Goal: Task Accomplishment & Management: Use online tool/utility

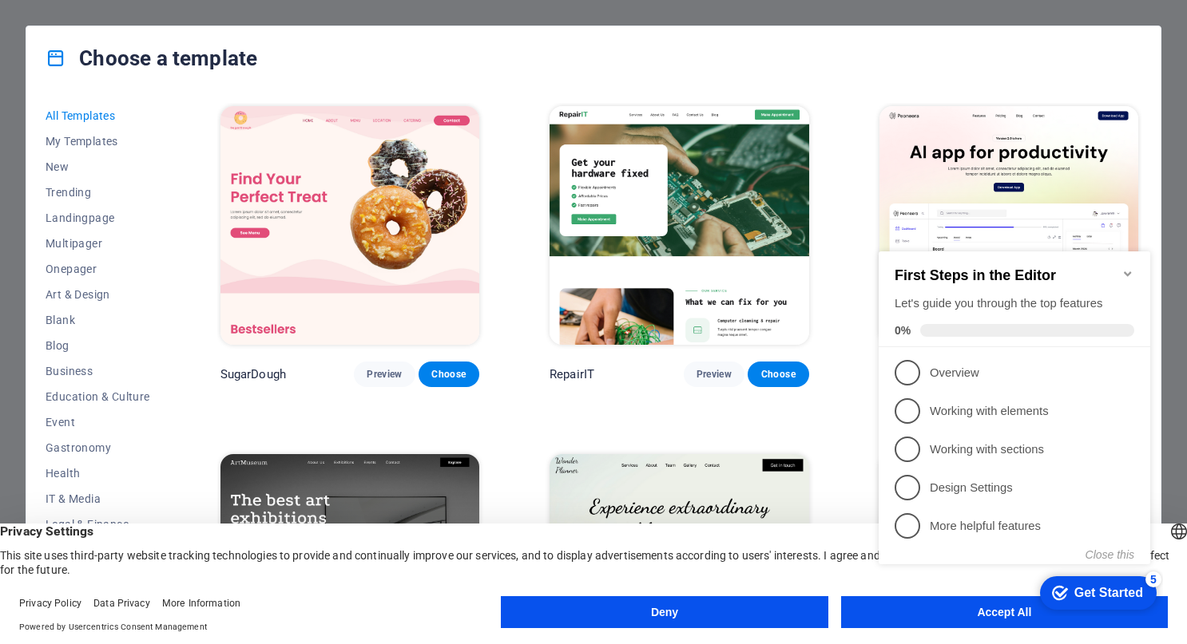
click at [1115, 252] on div "First Steps in the Editor Let's guide you through the top features 0%" at bounding box center [1013, 300] width 271 height 96
click at [1116, 255] on div "First Steps in the Editor Let's guide you through the top features 0%" at bounding box center [1013, 300] width 271 height 96
click at [1123, 267] on icon "Minimize checklist" at bounding box center [1127, 273] width 13 height 13
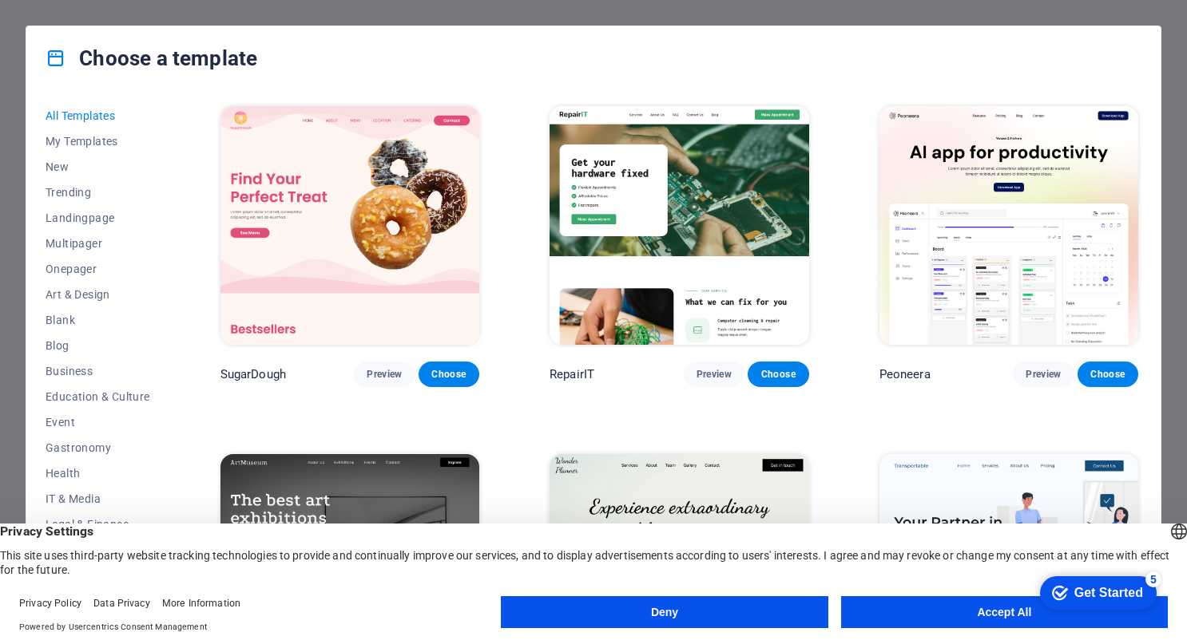
click at [961, 628] on div "Deny Accept All" at bounding box center [834, 615] width 667 height 38
click at [963, 619] on button "Accept All" at bounding box center [1004, 612] width 327 height 32
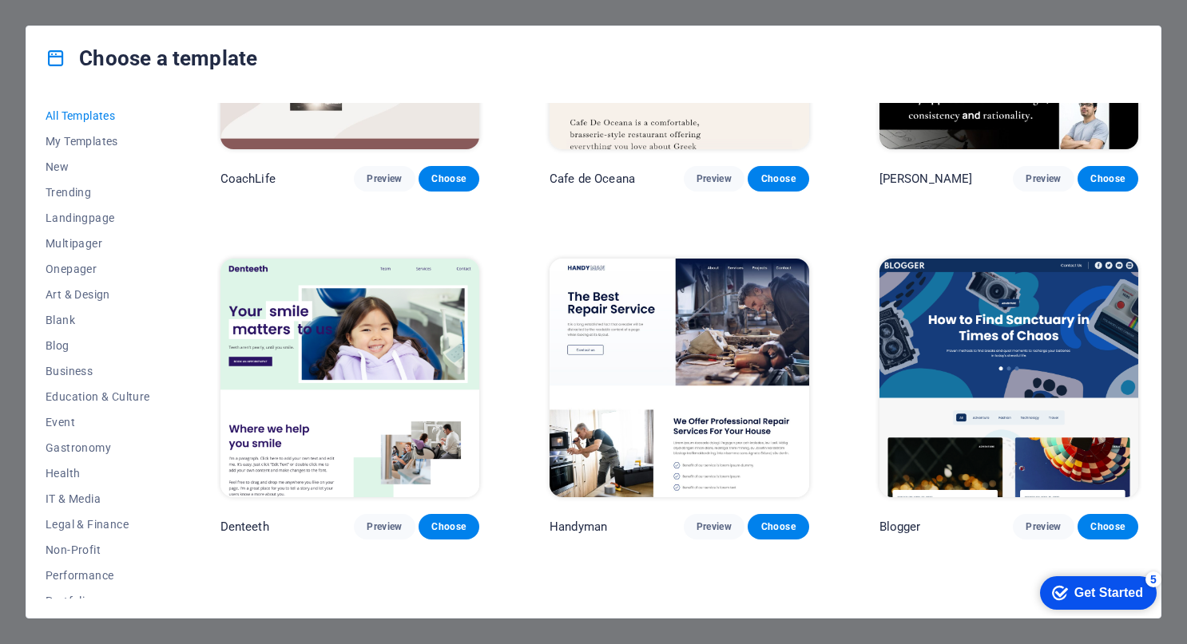
scroll to position [4588, 0]
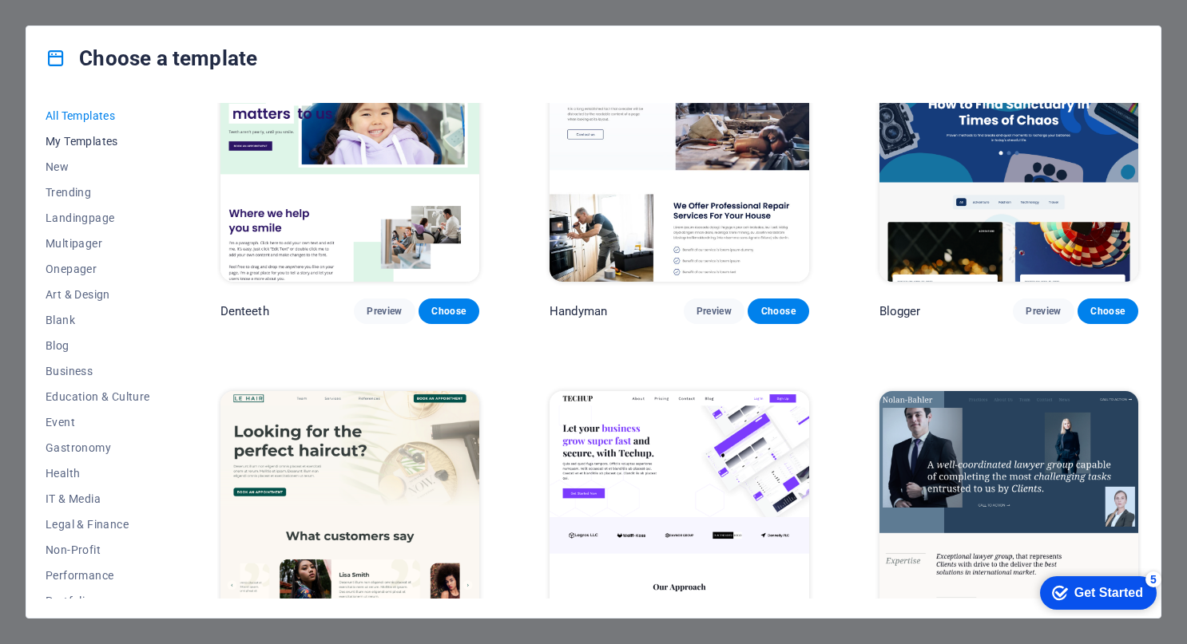
click at [91, 145] on span "My Templates" at bounding box center [98, 141] width 105 height 13
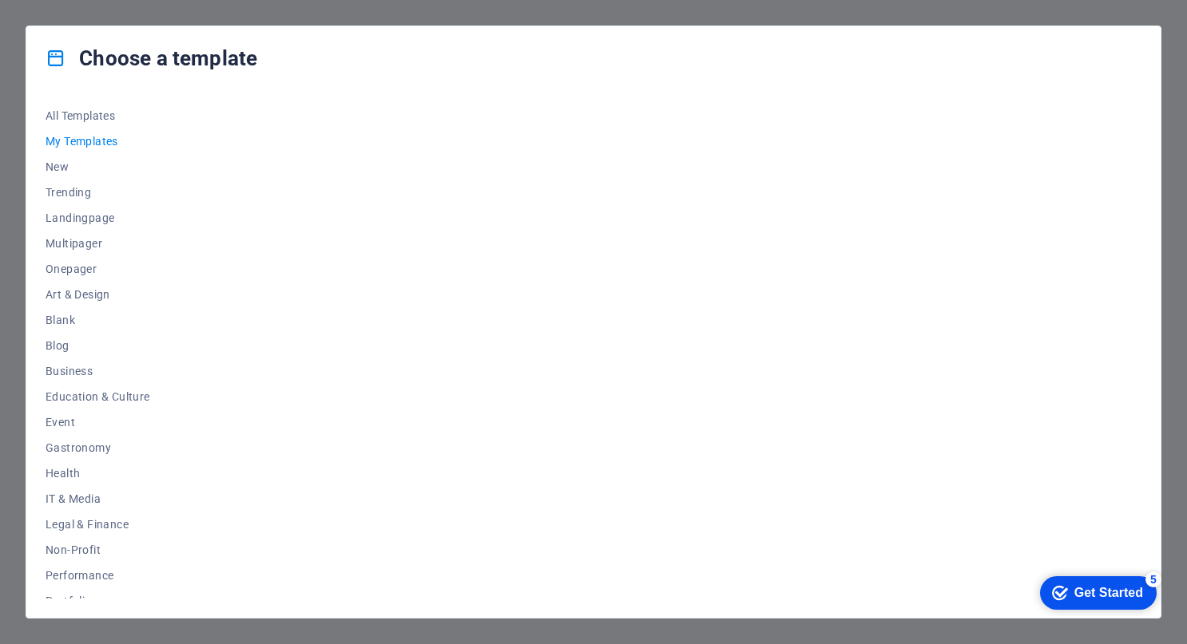
scroll to position [0, 0]
